Goal: Information Seeking & Learning: Learn about a topic

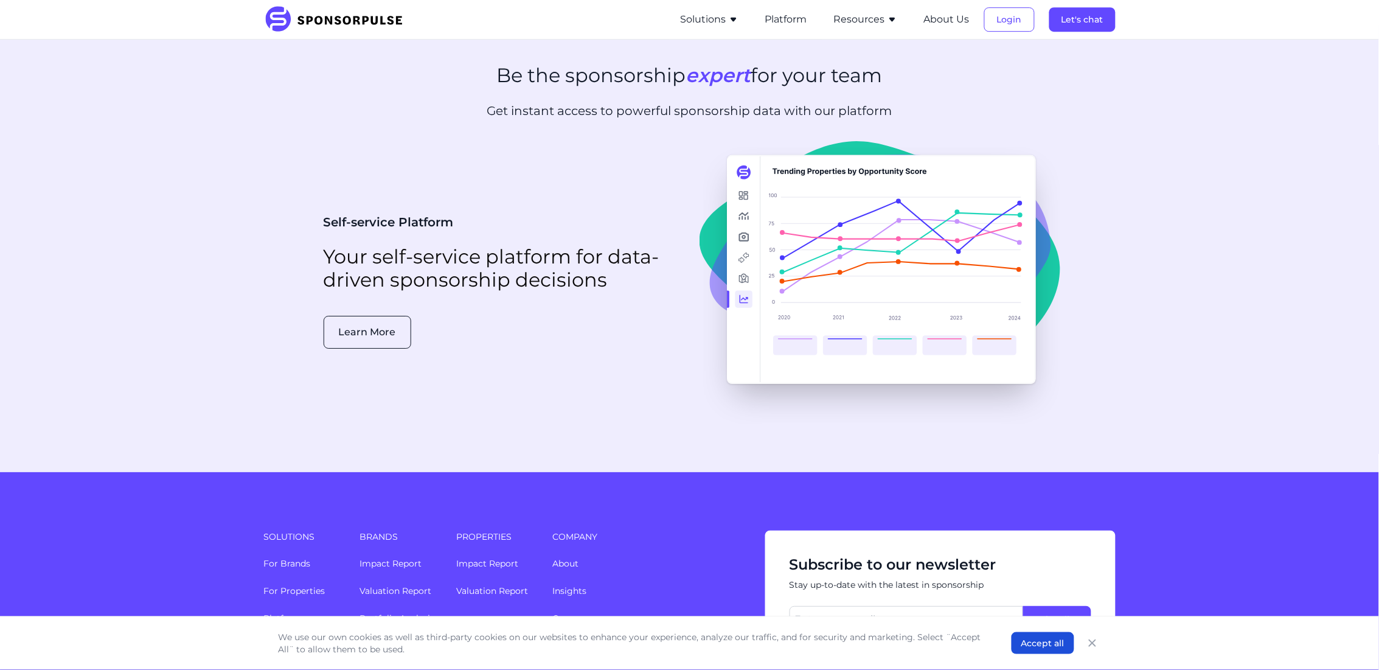
scroll to position [3031, 0]
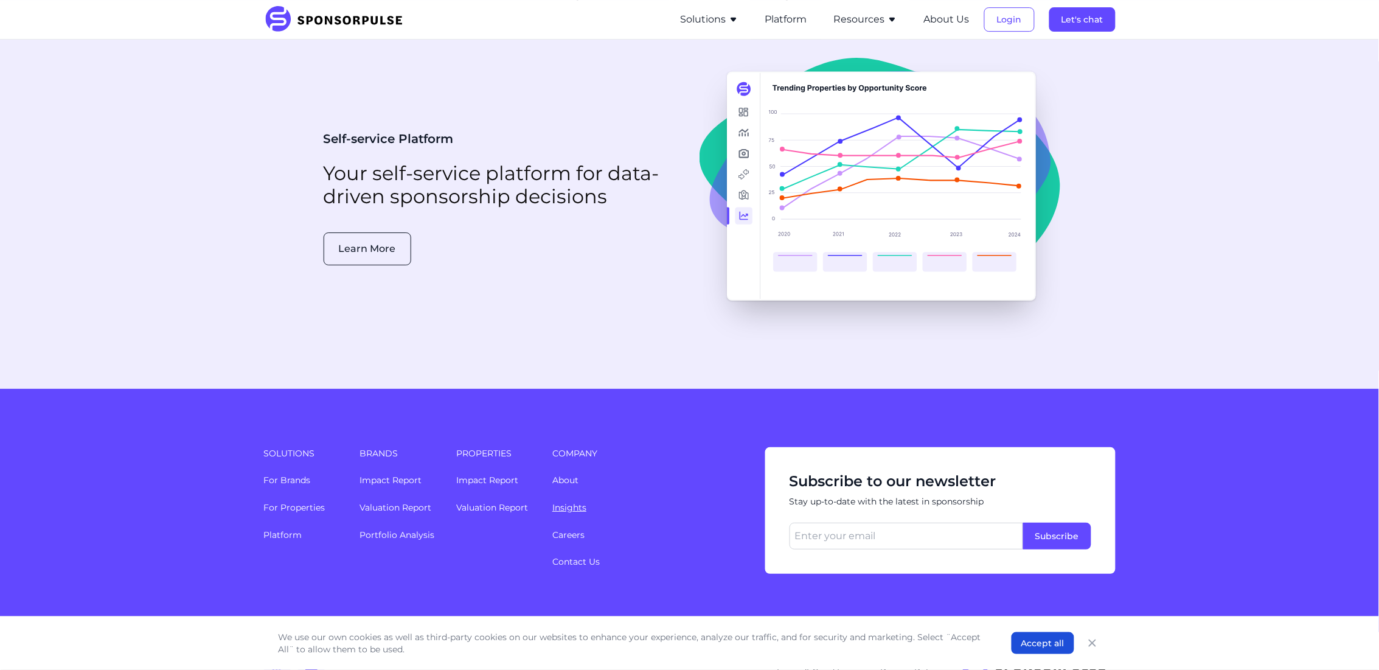
click at [557, 502] on link "Insights" at bounding box center [570, 507] width 34 height 11
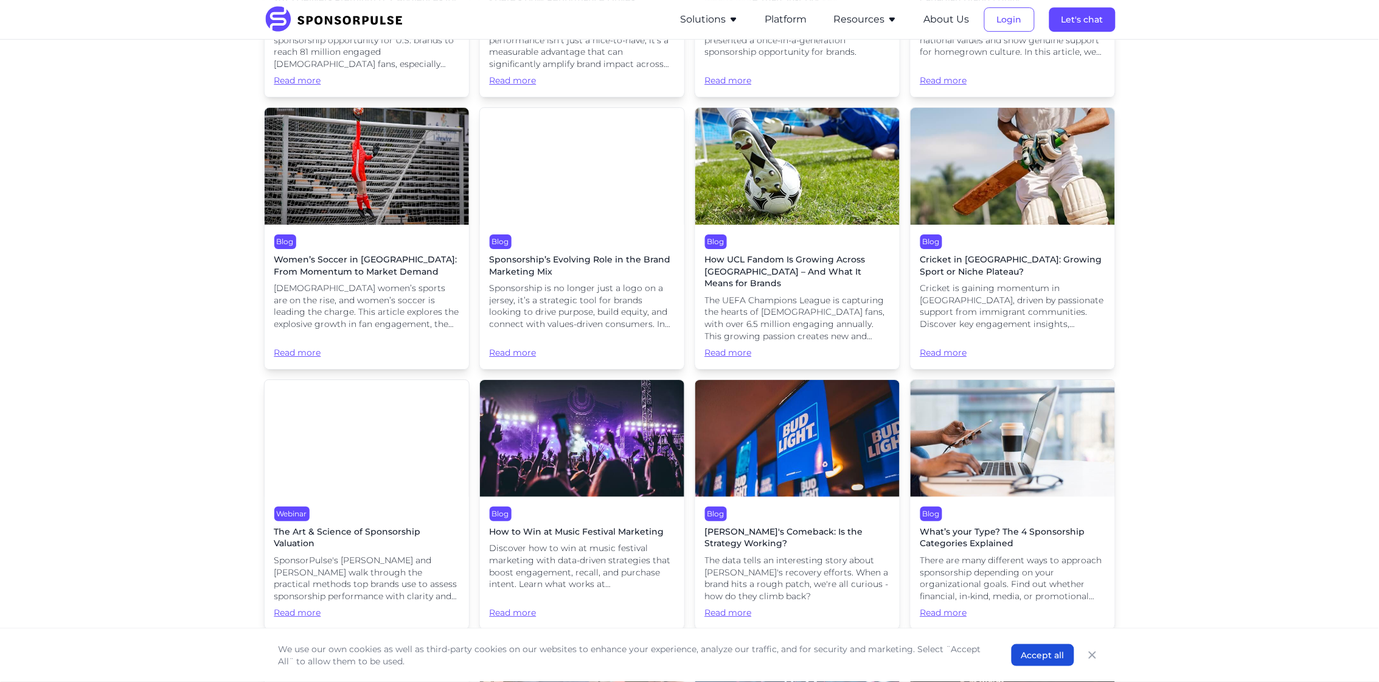
scroll to position [1369, 0]
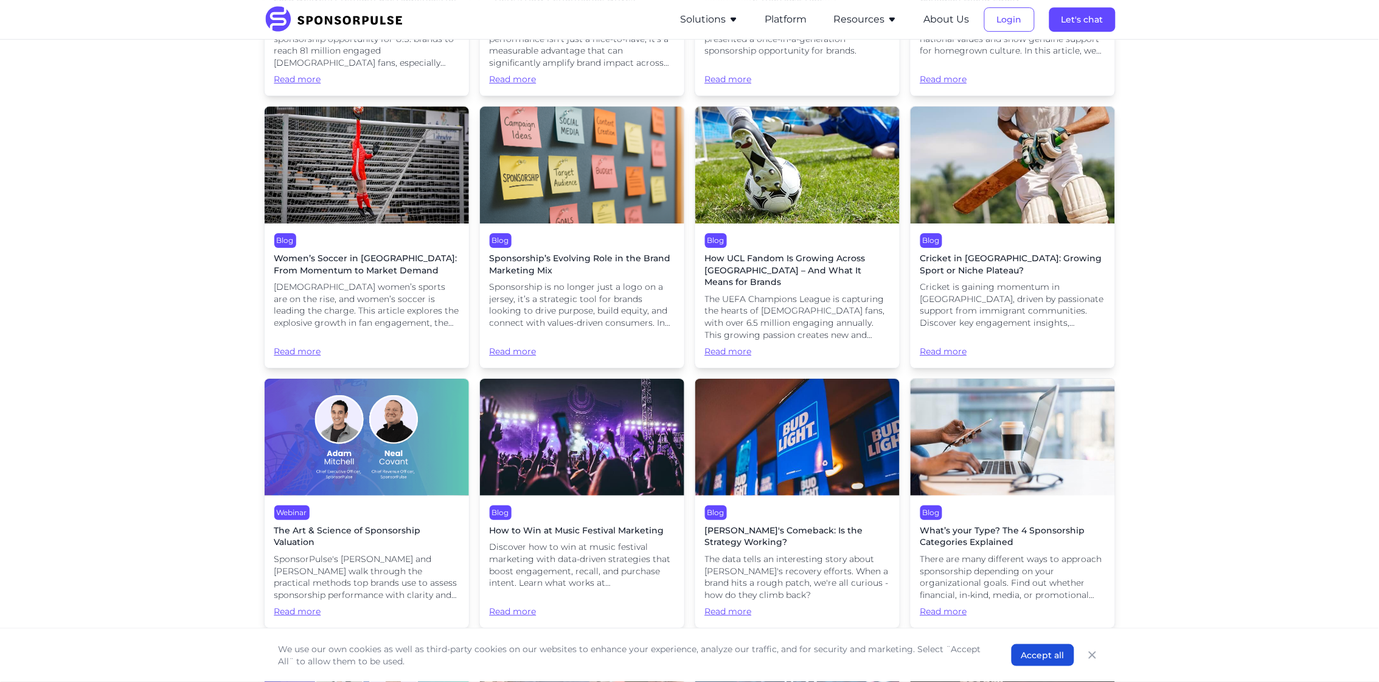
click at [340, 525] on span "The Art & Science of Sponsorship Valuation" at bounding box center [366, 537] width 185 height 24
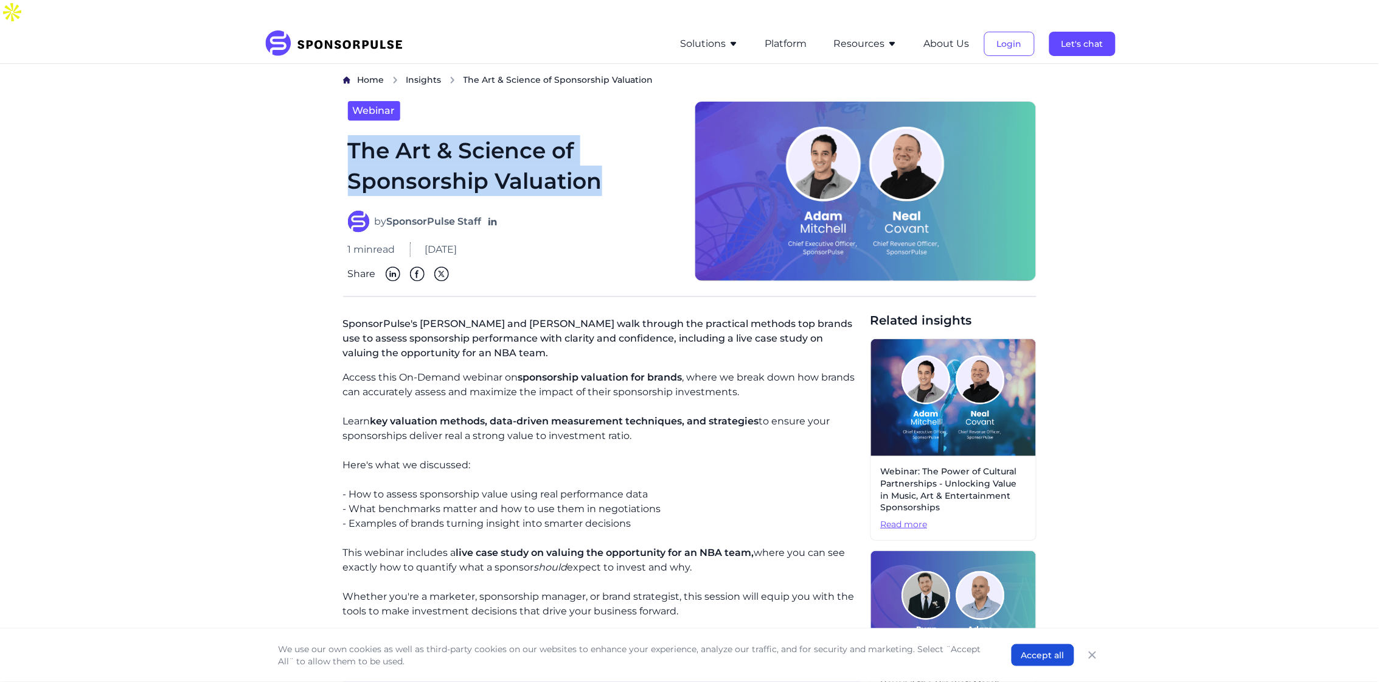
drag, startPoint x: 352, startPoint y: 126, endPoint x: 594, endPoint y: 161, distance: 244.7
click at [594, 161] on h1 "The Art & Science of Sponsorship Valuation" at bounding box center [514, 165] width 332 height 61
copy h1 "The Art & Science of Sponsorship Valuation"
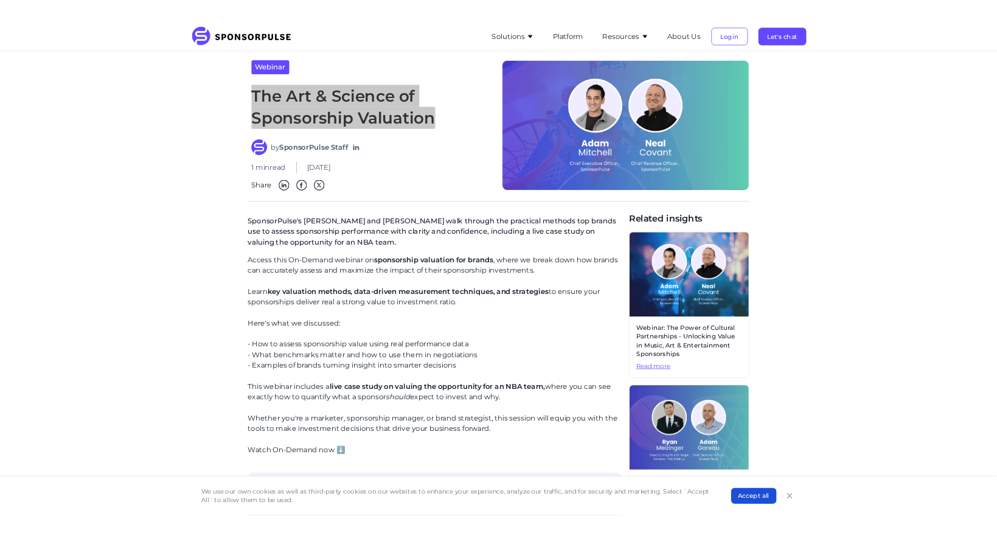
scroll to position [76, 0]
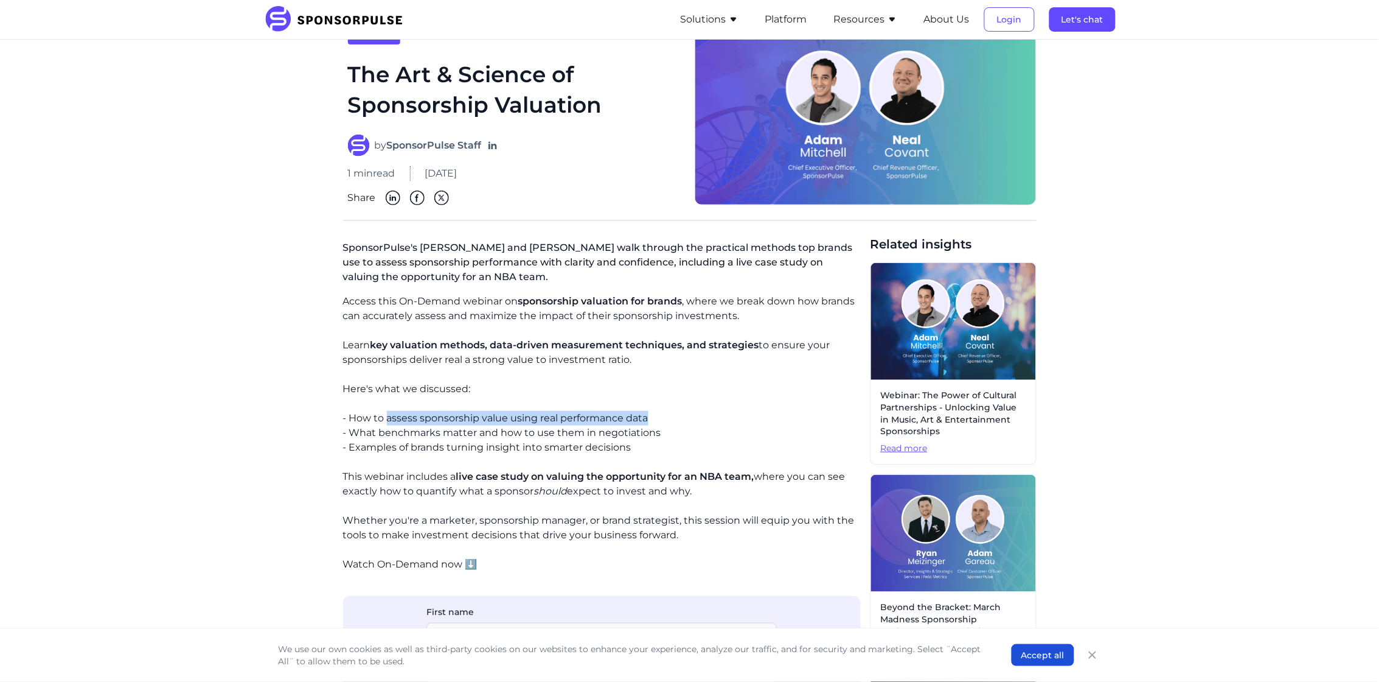
drag, startPoint x: 389, startPoint y: 393, endPoint x: 647, endPoint y: 391, distance: 258.6
click at [647, 411] on p "- How to assess sponsorship value using real performance data - What benchmarks…" at bounding box center [602, 433] width 518 height 44
copy p "assess sponsorship value using real performance data"
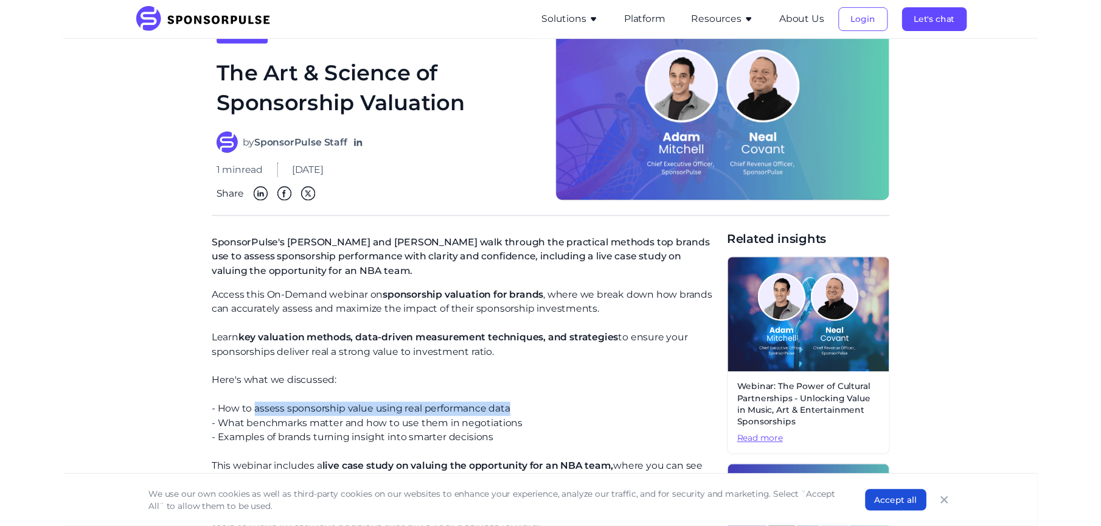
scroll to position [75, 0]
